Goal: Task Accomplishment & Management: Complete application form

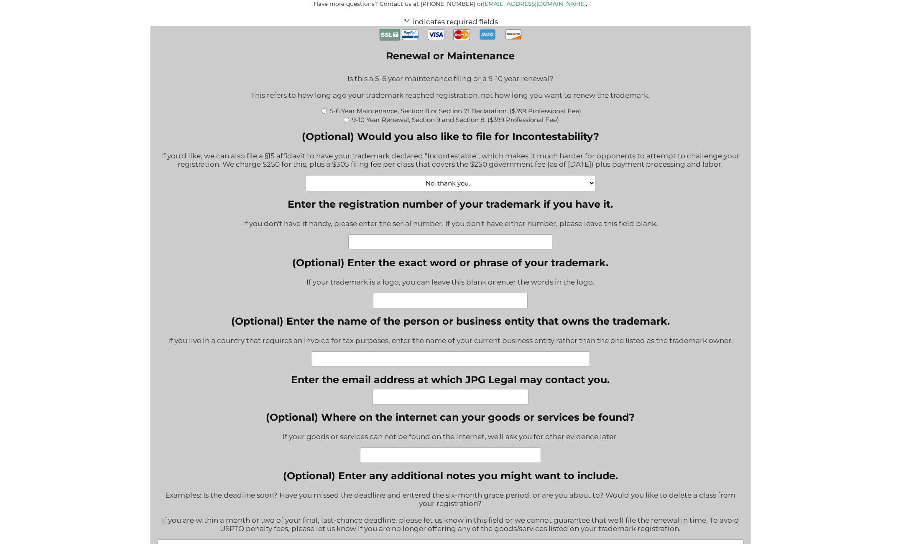
scroll to position [282, 0]
click at [439, 242] on input "Enter the registration number of your trademark if you have it." at bounding box center [450, 241] width 204 height 15
paste input "88154730"
type input "88154730"
click at [429, 297] on input "(Optional) Enter the exact word or phrase of your trademark." at bounding box center [450, 299] width 155 height 15
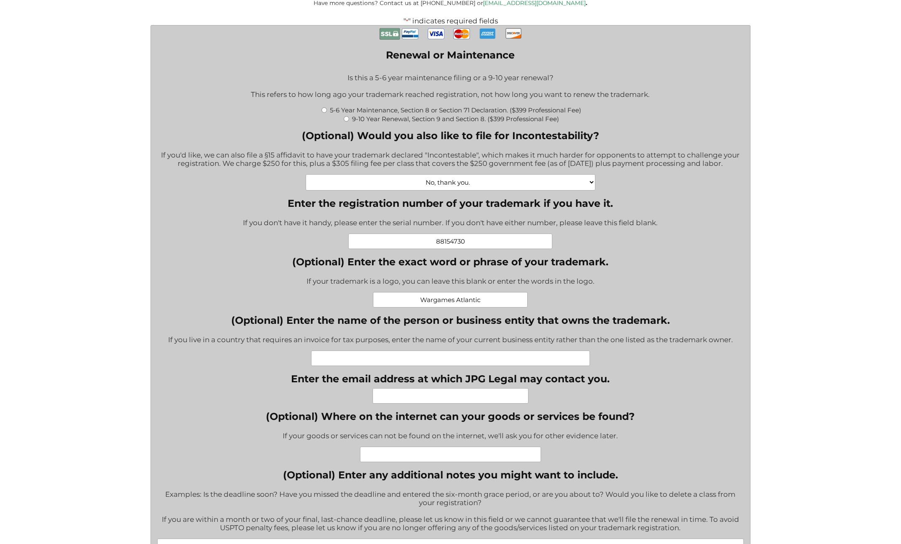
type input "Wargames Atlantic"
click at [443, 245] on input "88154730" at bounding box center [450, 241] width 204 height 15
paste input "606508"
type input "6065080"
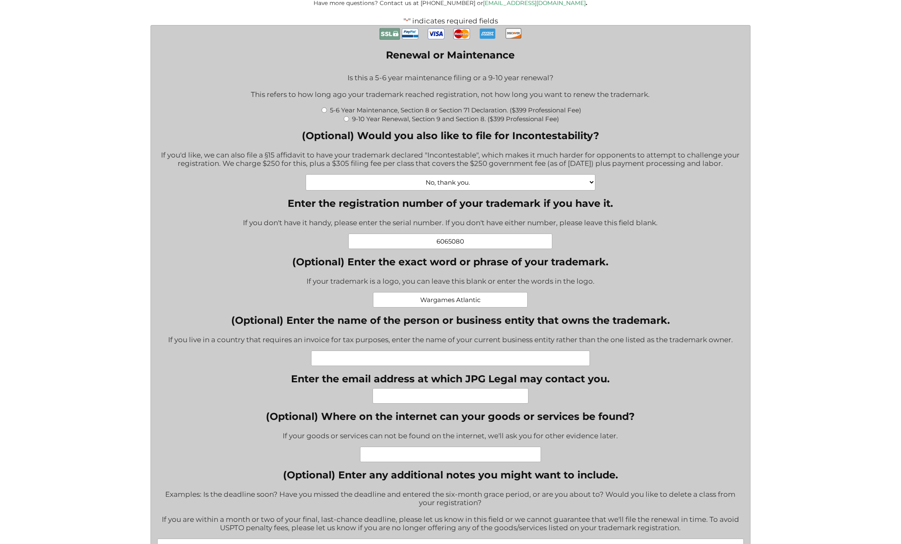
click at [412, 360] on input "(Optional) Enter the name of the person or business entity that owns the tradem…" at bounding box center [450, 358] width 279 height 15
type input "Wargames Atlantic LLC"
click at [278, 379] on div "Renewal or Maintenance * Is this a 5-6 year maintenance filing or a 9-10 year r…" at bounding box center [450, 531] width 587 height 1011
click at [398, 395] on input "Enter the email address at which JPG Legal may contact you." at bounding box center [451, 395] width 156 height 15
type input "j"
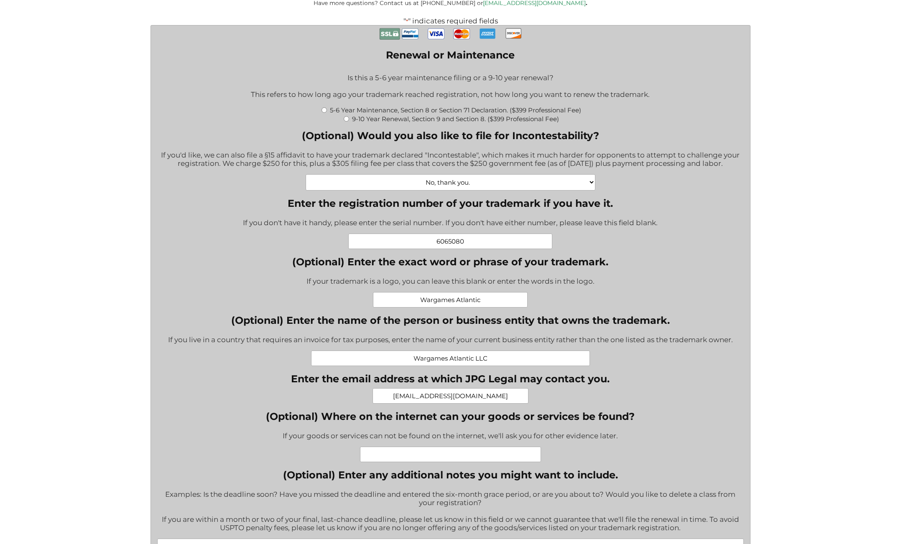
type input "[EMAIL_ADDRESS][DOMAIN_NAME]"
click at [384, 455] on input "(Optional) Where on the internet can your goods or services be found?" at bounding box center [450, 454] width 181 height 15
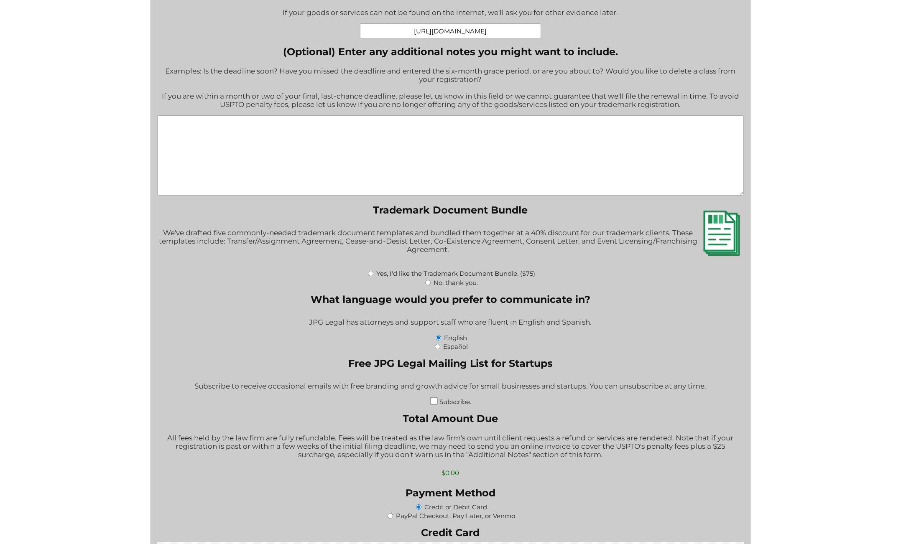
scroll to position [721, 0]
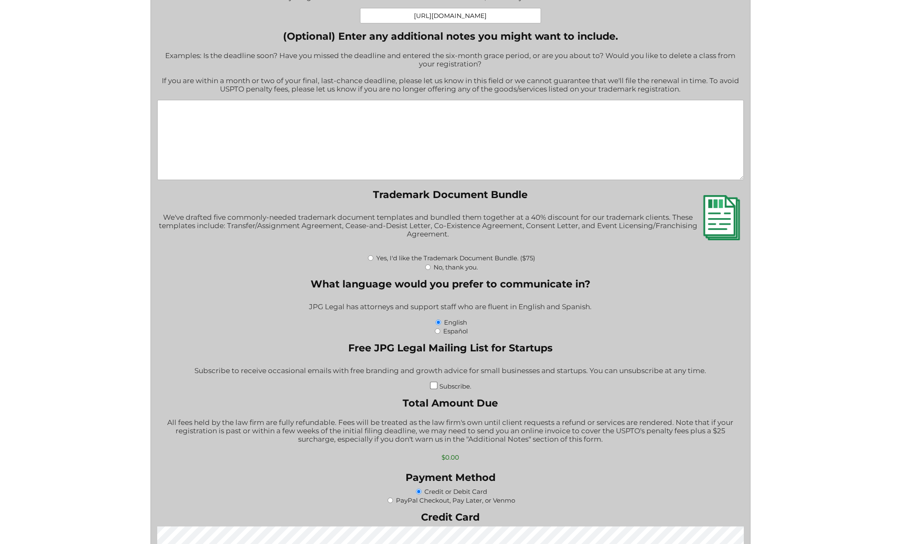
type input "[URL][DOMAIN_NAME]"
click at [429, 265] on input "No, thank you." at bounding box center [427, 267] width 5 height 5
radio input "true"
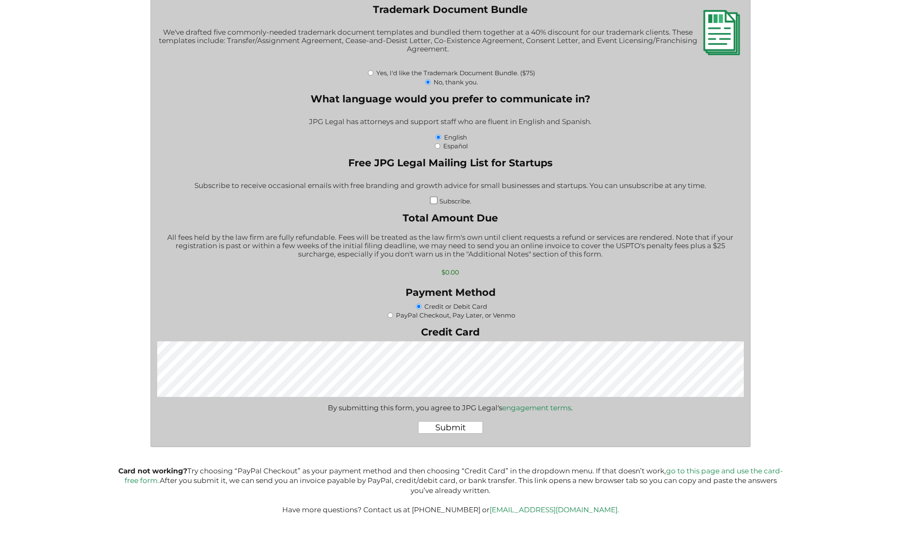
scroll to position [944, 0]
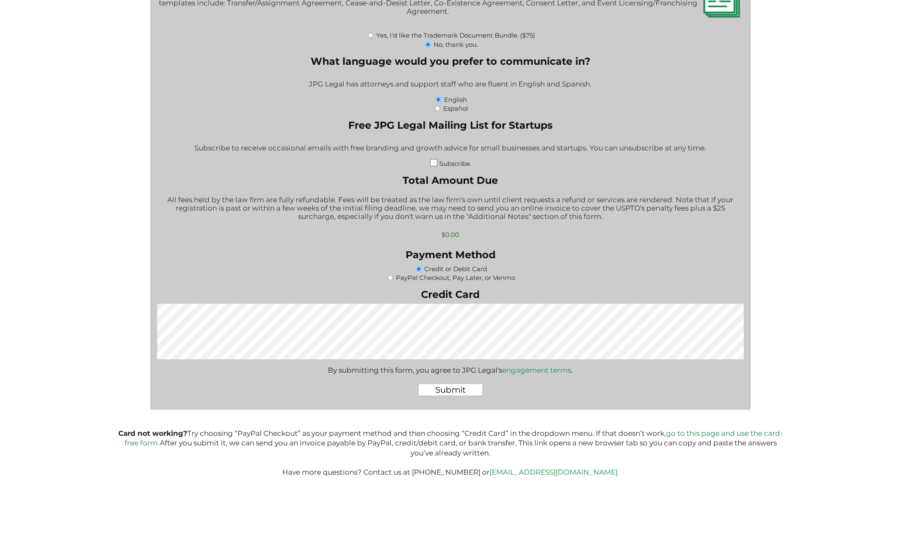
click at [464, 390] on input "Submit" at bounding box center [450, 390] width 65 height 13
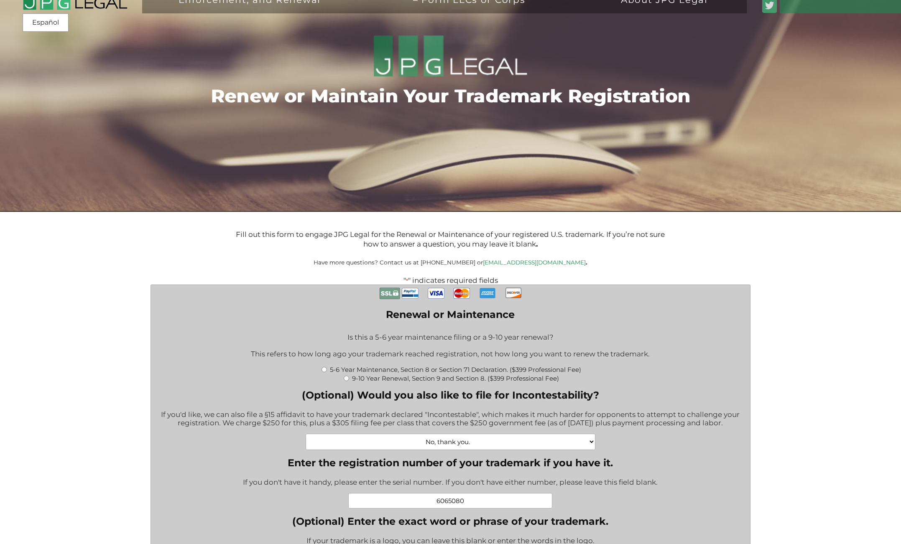
scroll to position [0, 0]
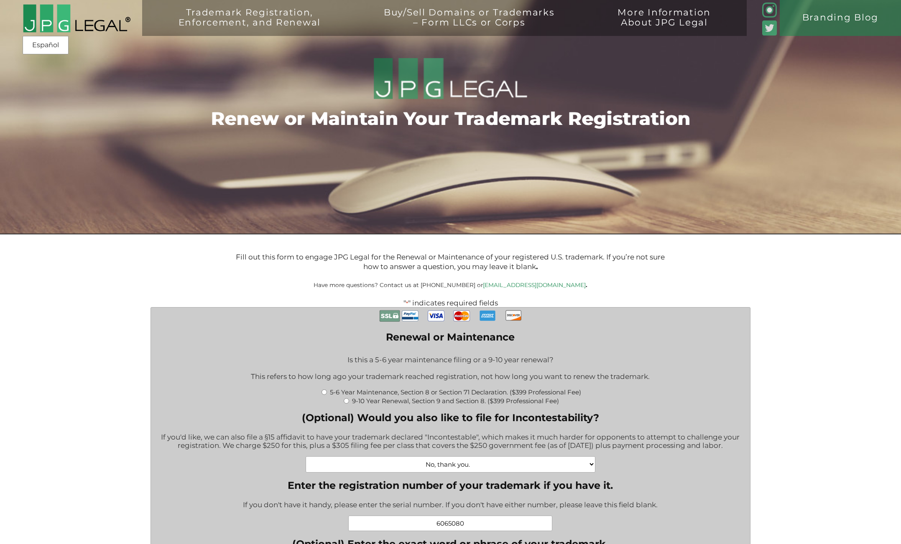
click at [323, 392] on input "5-6 Year Maintenance, Section 8 or Section 71 Declaration. ($399 Professional F…" at bounding box center [324, 392] width 5 height 5
radio input "true"
type input "$774.00"
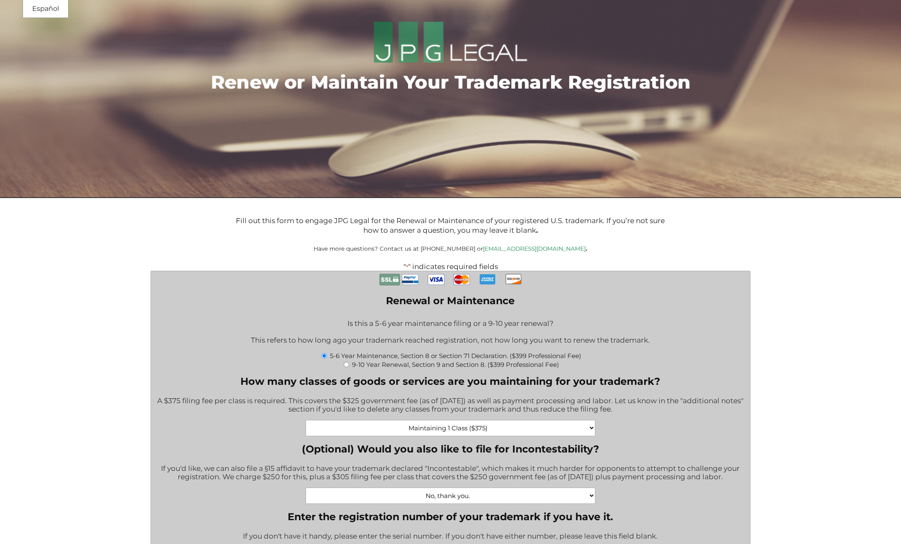
scroll to position [38, 0]
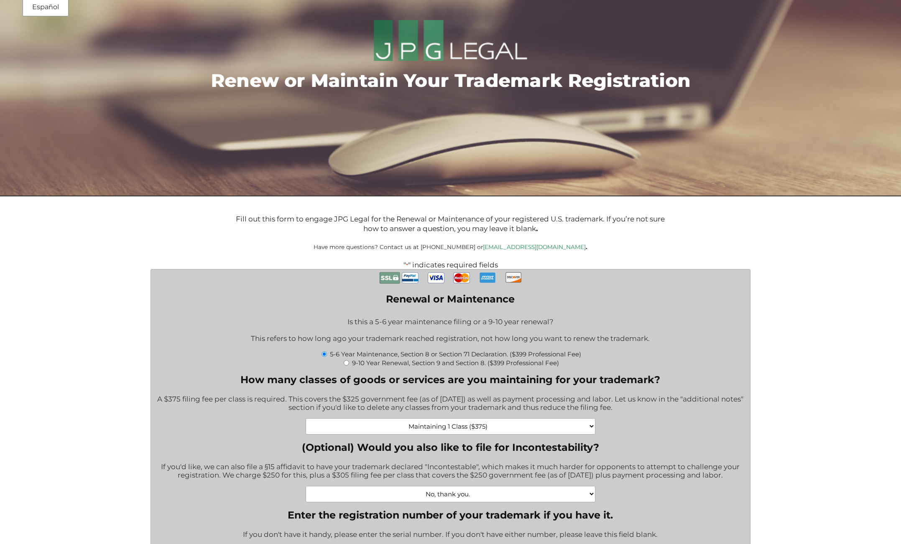
click at [347, 363] on input "9-10 Year Renewal, Section 9 and Section 8. ($399 Professional Fee)" at bounding box center [346, 362] width 5 height 5
radio input "true"
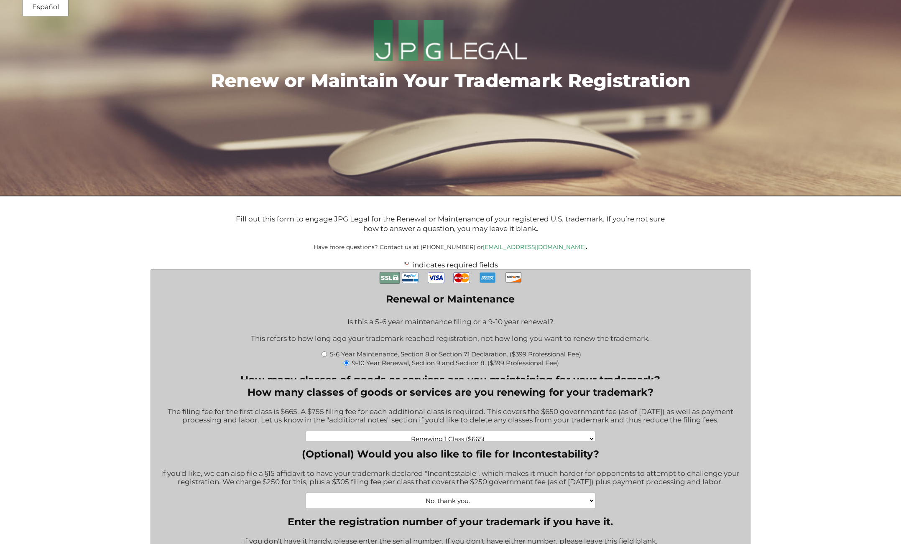
type input "$1,064.00"
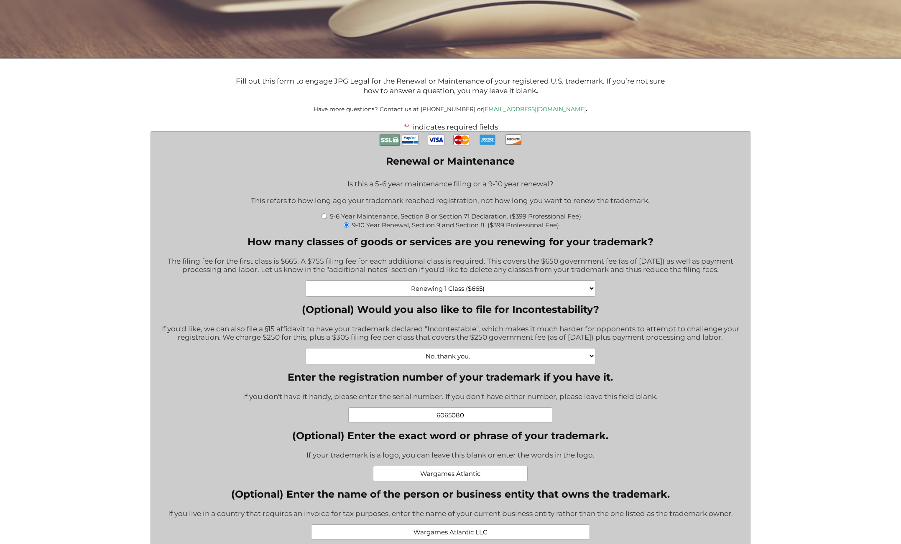
scroll to position [174, 0]
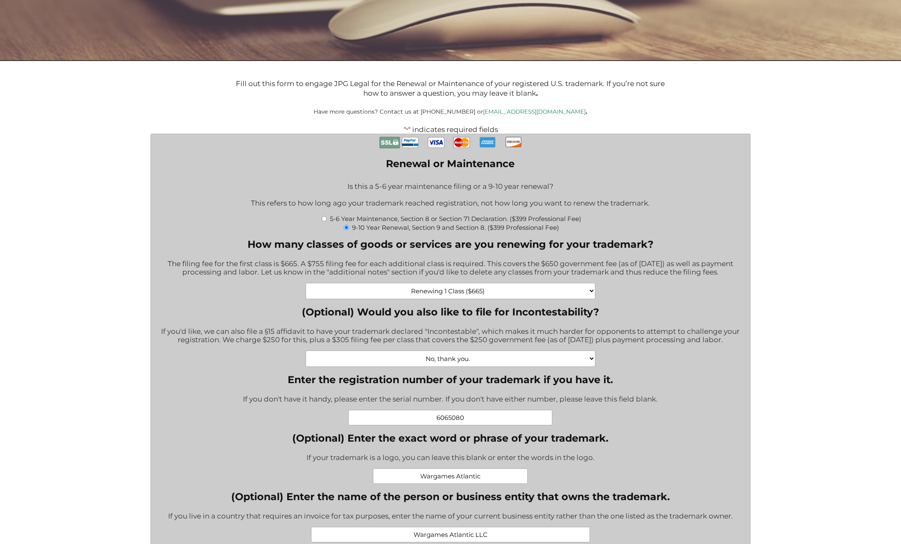
click at [507, 289] on select "Renewing 1 Class ($665) Renewing 2 Classes ($1420) Renewing 3 Classes ($2175) R…" at bounding box center [451, 291] width 290 height 16
click at [306, 283] on select "Renewing 1 Class ($665) Renewing 2 Classes ($1420) Renewing 3 Classes ($2175) R…" at bounding box center [451, 291] width 290 height 16
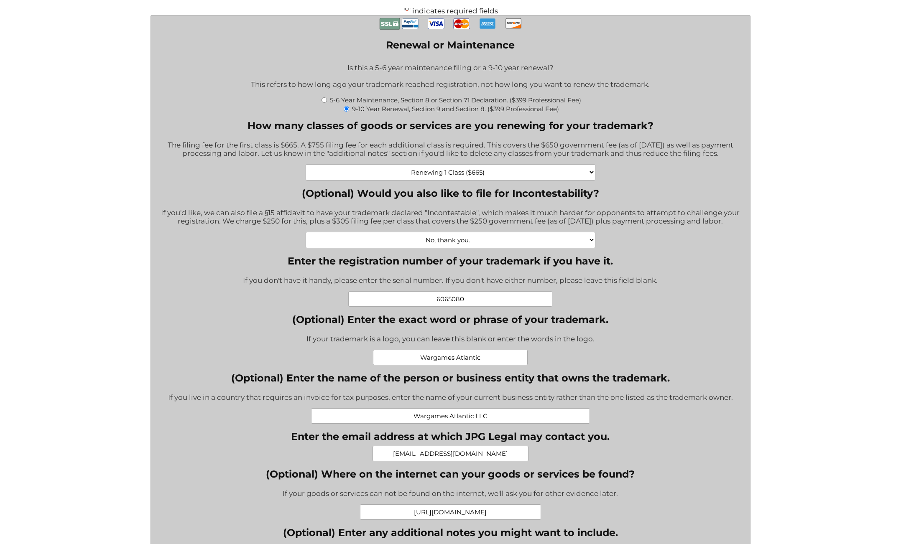
scroll to position [290, 0]
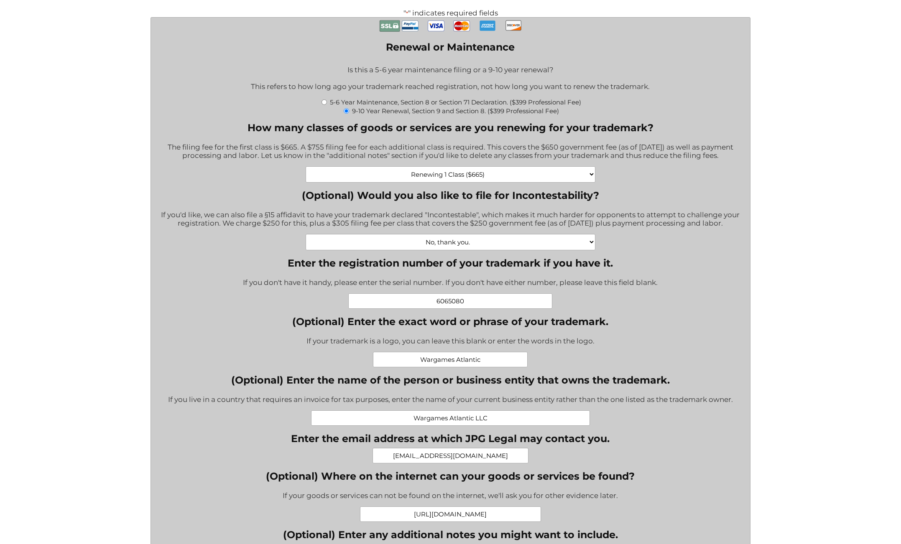
click at [322, 101] on input "5-6 Year Maintenance, Section 8 or Section 71 Declaration. ($399 Professional F…" at bounding box center [324, 102] width 5 height 5
radio input "true"
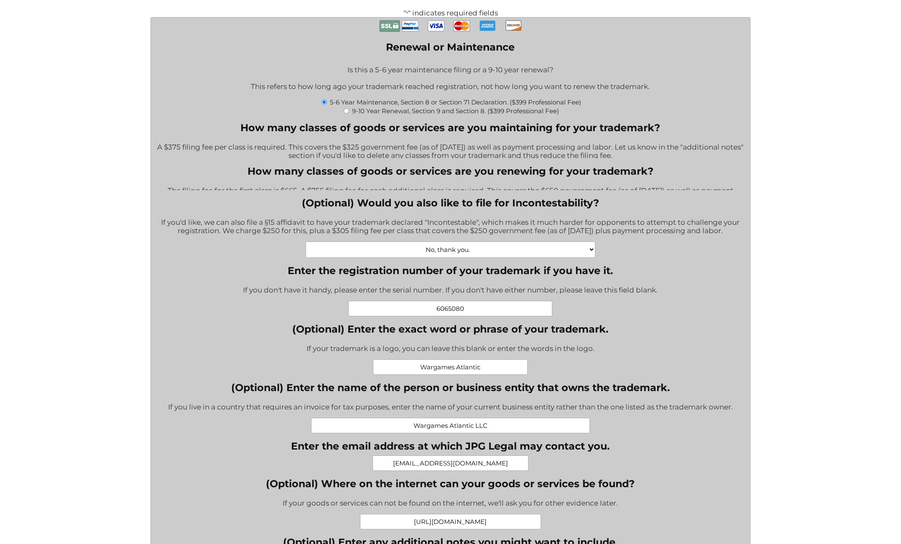
type input "$774.00"
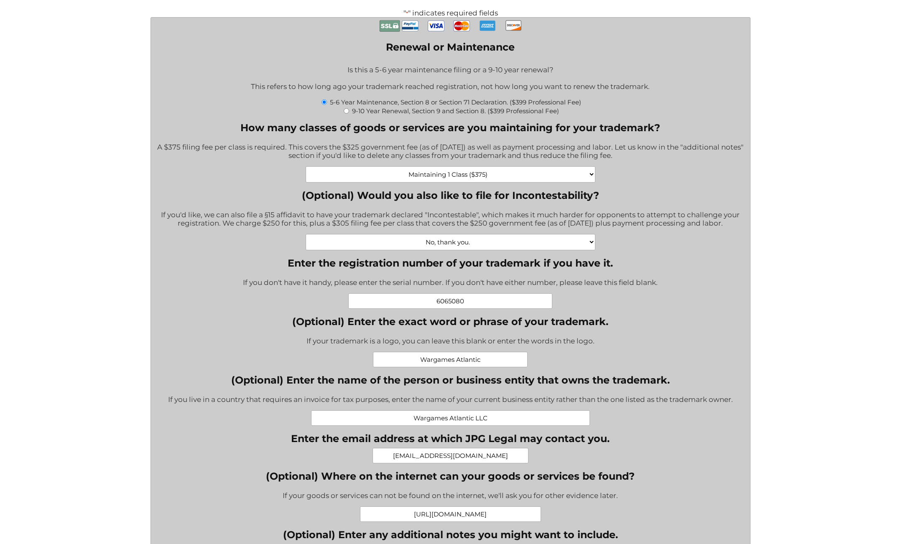
click at [450, 176] on select "Maintaining 1 Class ($375) Maintaining 2 Classes ($750) Maintaining 3 Classes (…" at bounding box center [451, 174] width 290 height 16
click at [306, 166] on select "Maintaining 1 Class ($375) Maintaining 2 Classes ($750) Maintaining 3 Classes (…" at bounding box center [451, 174] width 290 height 16
click at [411, 245] on select "No, thank you. Yes, Incontestability for one class. ($555) Yes, Incontestabilit…" at bounding box center [451, 242] width 290 height 16
click at [346, 111] on input "9-10 Year Renewal, Section 9 and Section 8. ($399 Professional Fee)" at bounding box center [346, 110] width 5 height 5
radio input "true"
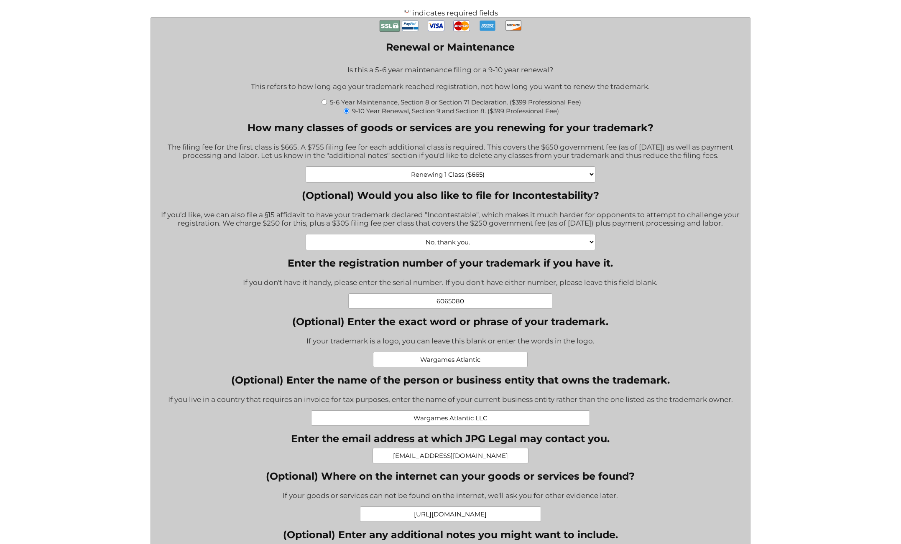
type input "$1,064.00"
click at [323, 102] on input "5-6 Year Maintenance, Section 8 or Section 71 Declaration. ($399 Professional F…" at bounding box center [324, 102] width 5 height 5
radio input "true"
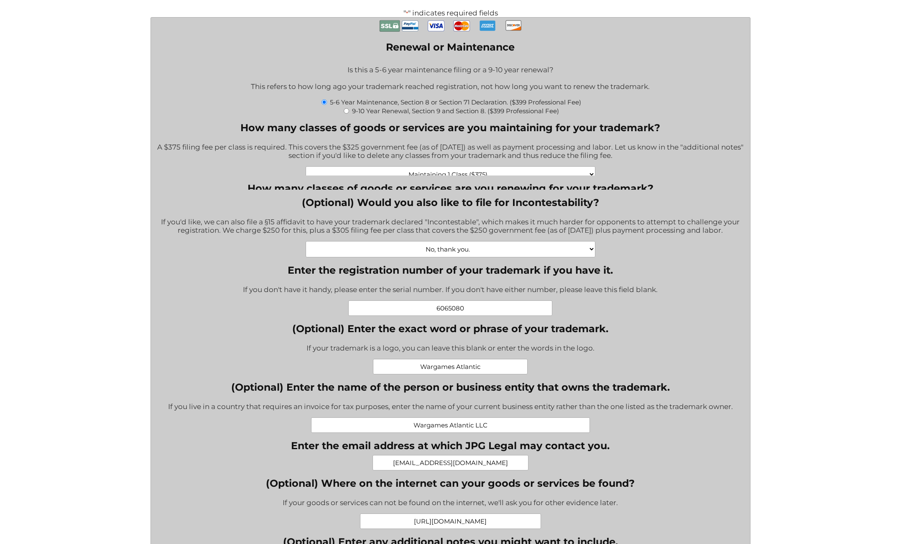
type input "$774.00"
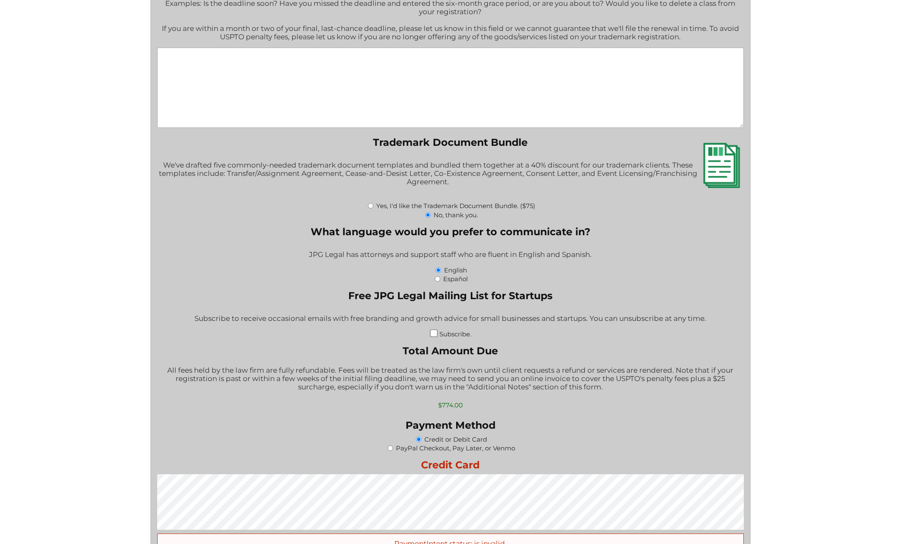
scroll to position [1037, 0]
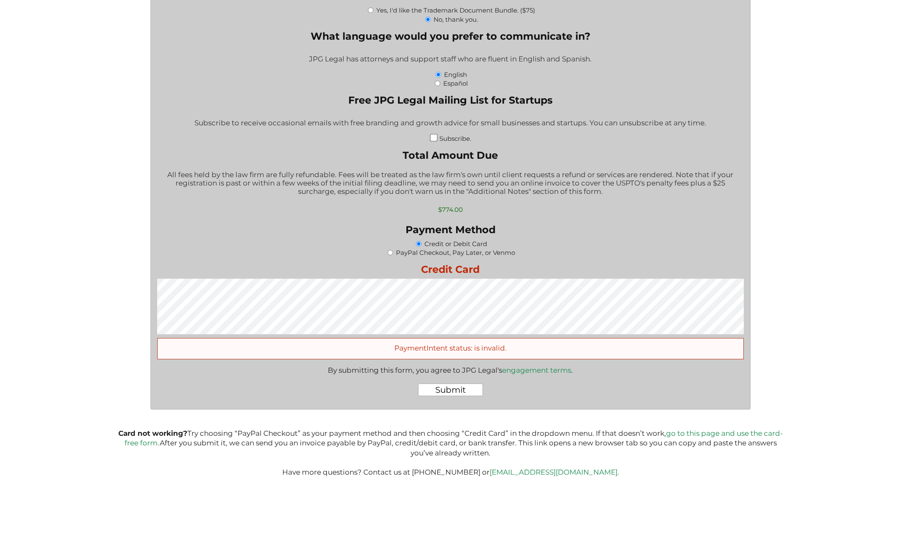
click at [458, 389] on input "Submit" at bounding box center [450, 390] width 65 height 13
